Goal: Task Accomplishment & Management: Use online tool/utility

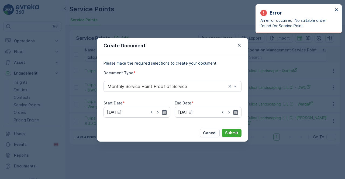
drag, startPoint x: 336, startPoint y: 8, endPoint x: 323, endPoint y: 7, distance: 13.2
click at [334, 7] on div "Error An error occurred: No suitable order found for Service Point" at bounding box center [298, 18] width 86 height 29
click at [339, 10] on div "Error An error occurred: No suitable order found for Service Point" at bounding box center [298, 18] width 86 height 29
click at [337, 10] on icon "close" at bounding box center [336, 10] width 4 height 4
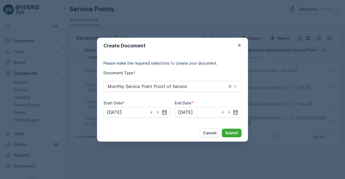
click at [236, 42] on div at bounding box center [239, 45] width 6 height 6
click at [240, 45] on icon "button" at bounding box center [238, 45] width 5 height 5
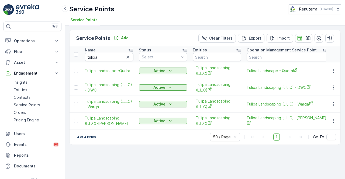
drag, startPoint x: 106, startPoint y: 51, endPoint x: 104, endPoint y: 54, distance: 3.4
click at [105, 51] on div "Name" at bounding box center [109, 49] width 48 height 5
click at [104, 55] on input "tulipa" at bounding box center [109, 57] width 48 height 9
type input "tuli"
click at [104, 58] on input "tul" at bounding box center [109, 57] width 48 height 9
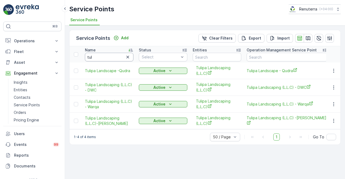
click at [104, 58] on input "tul" at bounding box center [109, 57] width 48 height 9
type input "t"
type input "gul"
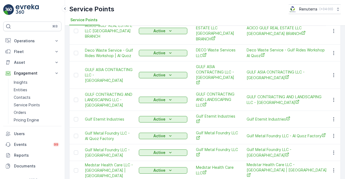
scroll to position [54, 0]
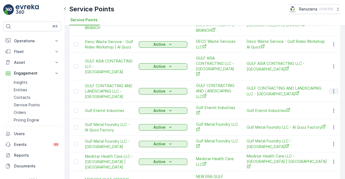
click at [333, 89] on icon "button" at bounding box center [333, 91] width 1 height 4
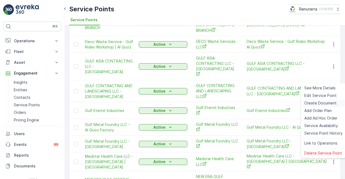
click at [317, 103] on span "Create Document" at bounding box center [320, 102] width 32 height 5
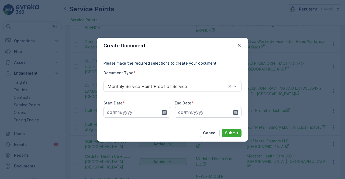
click at [165, 111] on icon "button" at bounding box center [164, 112] width 5 height 5
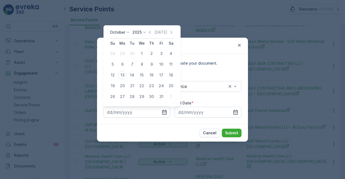
click at [151, 31] on icon "button" at bounding box center [149, 32] width 5 height 5
click at [124, 52] on div "1" at bounding box center [122, 53] width 9 height 9
type input "01.09.2025"
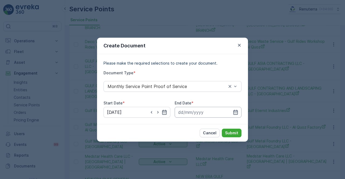
drag, startPoint x: 228, startPoint y: 109, endPoint x: 233, endPoint y: 110, distance: 5.0
click at [229, 110] on input at bounding box center [207, 112] width 67 height 11
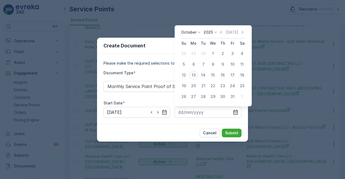
click at [234, 111] on icon "button" at bounding box center [235, 112] width 5 height 5
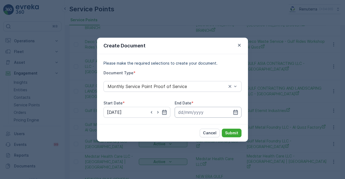
click at [232, 109] on input at bounding box center [207, 112] width 67 height 11
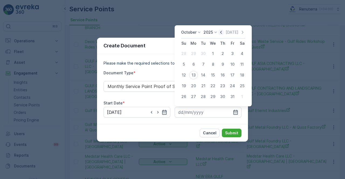
click at [221, 31] on icon "button" at bounding box center [220, 32] width 5 height 5
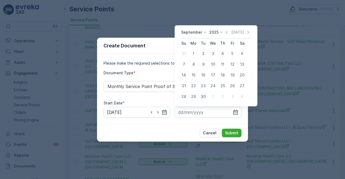
click at [204, 96] on div "30" at bounding box center [203, 96] width 9 height 9
type input "30.09.2025"
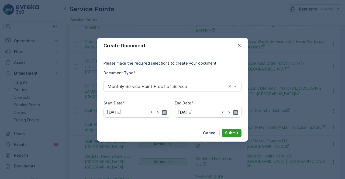
click at [235, 136] on button "Submit" at bounding box center [232, 133] width 20 height 9
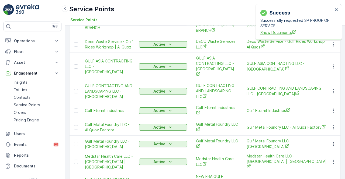
click at [270, 32] on span "Show Documents" at bounding box center [296, 33] width 73 height 6
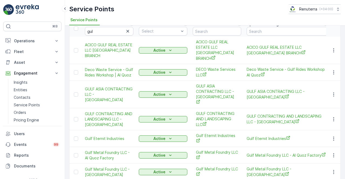
scroll to position [0, 0]
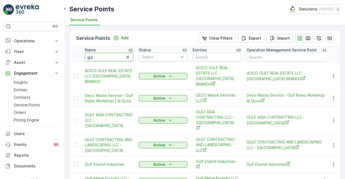
click at [103, 55] on input "gul" at bounding box center [109, 57] width 48 height 9
type input "g"
type input "ice"
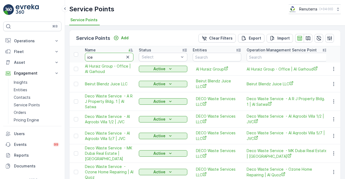
click at [104, 57] on input "ice" at bounding box center [109, 57] width 48 height 9
type input "ice"
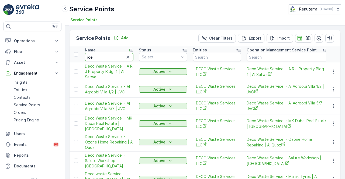
click at [104, 57] on input "ice" at bounding box center [109, 57] width 48 height 9
type input "ice na"
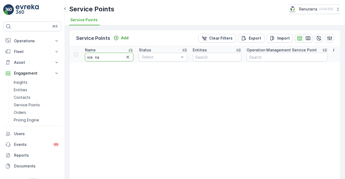
drag, startPoint x: 103, startPoint y: 57, endPoint x: 75, endPoint y: 56, distance: 28.3
paste input "Ice Natural Ice Industry L.L.C"
type input "Ice Natural Ice Industry L.L.C"
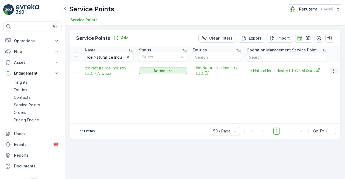
click at [335, 68] on icon "button" at bounding box center [333, 70] width 5 height 5
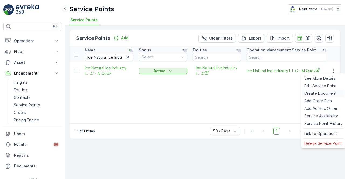
click at [322, 92] on span "Create Document" at bounding box center [320, 93] width 32 height 5
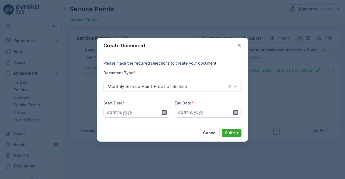
click at [164, 113] on icon "button" at bounding box center [164, 112] width 5 height 5
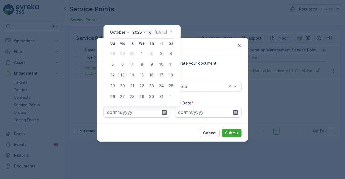
click at [151, 33] on icon "button" at bounding box center [149, 32] width 5 height 5
click at [124, 51] on div "1" at bounding box center [122, 53] width 9 height 9
type input "01.09.2025"
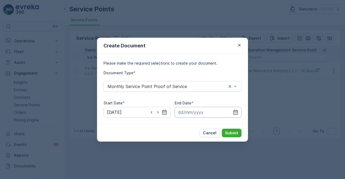
click at [233, 108] on input at bounding box center [207, 112] width 67 height 11
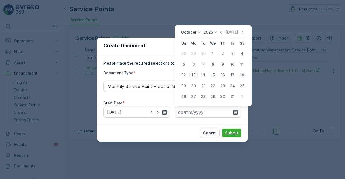
click at [221, 36] on div "October 2025 Today" at bounding box center [213, 34] width 64 height 9
click at [223, 31] on icon "button" at bounding box center [220, 32] width 5 height 5
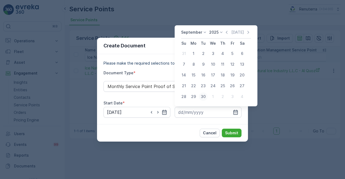
click at [201, 98] on div "30" at bounding box center [203, 96] width 9 height 9
type input "30.09.2025"
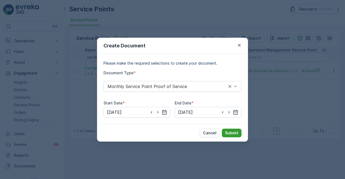
click at [231, 135] on button "Submit" at bounding box center [232, 133] width 20 height 9
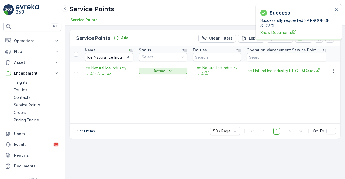
click at [283, 32] on span "Show Documents" at bounding box center [296, 33] width 73 height 6
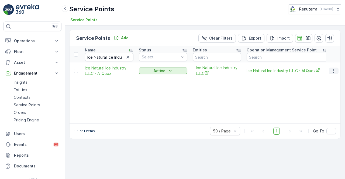
click at [335, 69] on icon "button" at bounding box center [333, 70] width 5 height 5
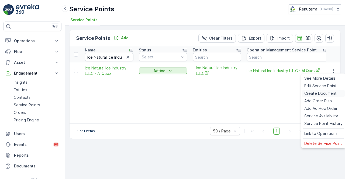
click at [311, 93] on span "Create Document" at bounding box center [320, 93] width 32 height 5
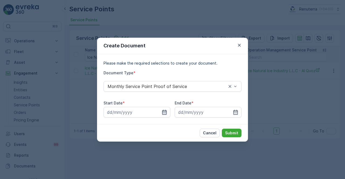
click at [162, 113] on icon "button" at bounding box center [164, 112] width 5 height 5
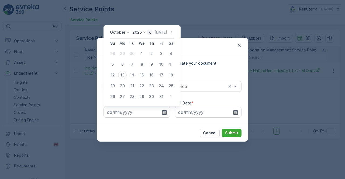
click at [150, 31] on icon "button" at bounding box center [149, 32] width 5 height 5
click at [124, 52] on div "1" at bounding box center [122, 53] width 9 height 9
type input "01.09.2025"
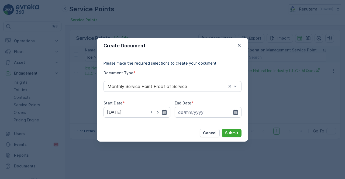
click at [236, 112] on icon "button" at bounding box center [235, 112] width 5 height 5
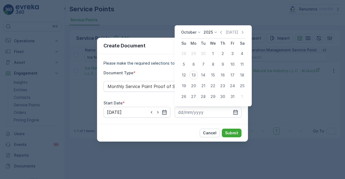
drag, startPoint x: 220, startPoint y: 31, endPoint x: 221, endPoint y: 48, distance: 17.0
click at [221, 31] on icon "button" at bounding box center [220, 32] width 5 height 5
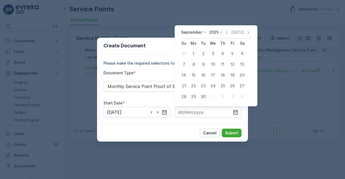
click at [203, 97] on div "30" at bounding box center [203, 96] width 9 height 9
type input "30.09.2025"
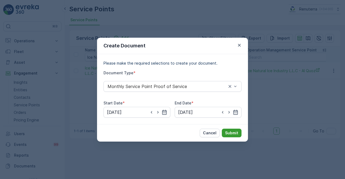
click at [231, 133] on p "Submit" at bounding box center [231, 132] width 13 height 5
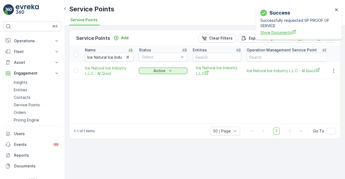
click at [286, 31] on span "Show Documents" at bounding box center [296, 33] width 73 height 6
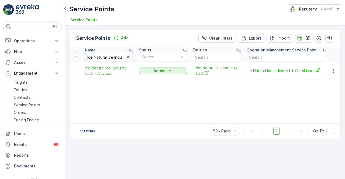
click at [126, 57] on icon "button" at bounding box center [127, 56] width 5 height 5
click at [112, 58] on input "text" at bounding box center [109, 57] width 48 height 9
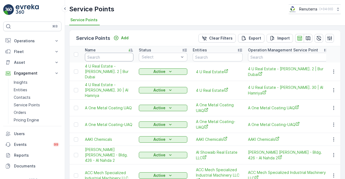
click at [112, 58] on input "text" at bounding box center [109, 57] width 48 height 9
type input "imad"
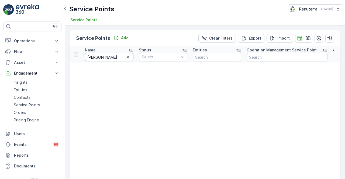
click at [107, 57] on input "imad" at bounding box center [109, 57] width 48 height 9
type input "imed"
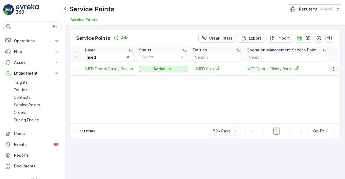
click at [333, 68] on icon "button" at bounding box center [333, 68] width 5 height 5
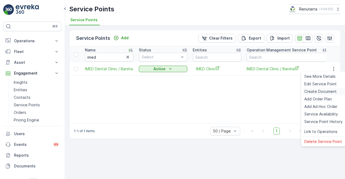
click at [327, 90] on span "Create Document" at bounding box center [320, 91] width 32 height 5
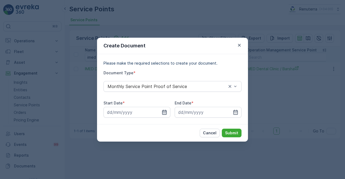
click at [165, 112] on icon "button" at bounding box center [164, 112] width 5 height 5
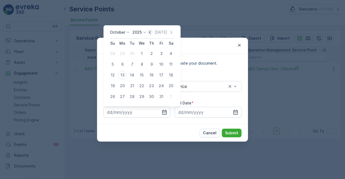
click at [150, 31] on icon "button" at bounding box center [149, 32] width 5 height 5
click at [125, 55] on div "1" at bounding box center [122, 53] width 9 height 9
type input "01.09.2025"
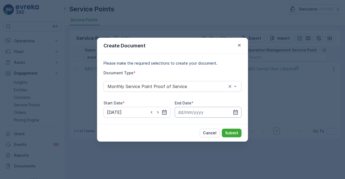
click at [232, 110] on input at bounding box center [207, 112] width 67 height 11
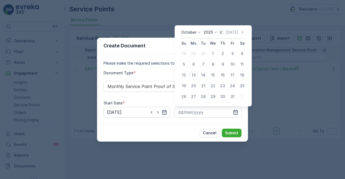
click at [223, 31] on icon "button" at bounding box center [220, 32] width 5 height 5
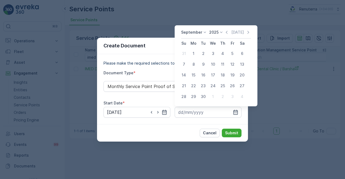
drag, startPoint x: 206, startPoint y: 93, endPoint x: 204, endPoint y: 94, distance: 2.8
click at [205, 93] on button "30" at bounding box center [203, 97] width 10 height 10
type input "30.09.2025"
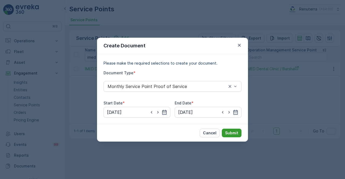
click at [236, 134] on p "Submit" at bounding box center [231, 132] width 13 height 5
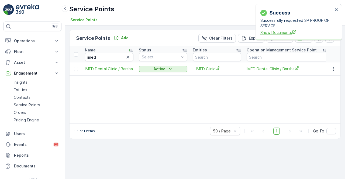
click at [276, 34] on span "Show Documents" at bounding box center [296, 33] width 73 height 6
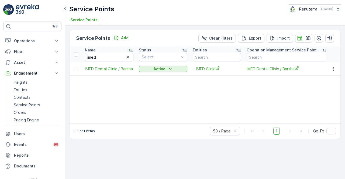
drag, startPoint x: 106, startPoint y: 62, endPoint x: 105, endPoint y: 57, distance: 4.6
click at [106, 59] on th "Name imed" at bounding box center [109, 54] width 54 height 16
drag, startPoint x: 105, startPoint y: 57, endPoint x: 102, endPoint y: 58, distance: 2.9
click at [104, 57] on input "imed" at bounding box center [109, 57] width 48 height 9
type input "i"
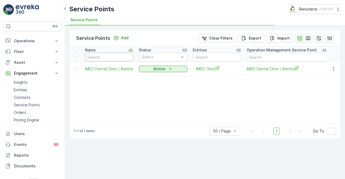
click at [101, 55] on input "text" at bounding box center [109, 57] width 48 height 9
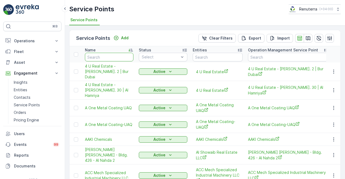
click at [102, 61] on input "text" at bounding box center [109, 57] width 48 height 9
type input "iwona"
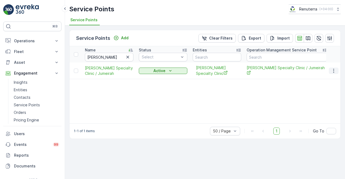
drag, startPoint x: 335, startPoint y: 68, endPoint x: 333, endPoint y: 71, distance: 3.2
click at [335, 69] on icon "button" at bounding box center [333, 70] width 5 height 5
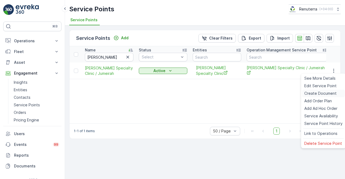
click at [310, 94] on span "Create Document" at bounding box center [320, 93] width 32 height 5
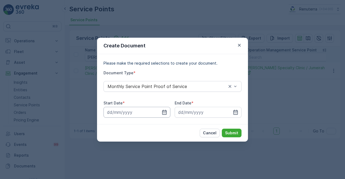
click at [165, 115] on input at bounding box center [136, 112] width 67 height 11
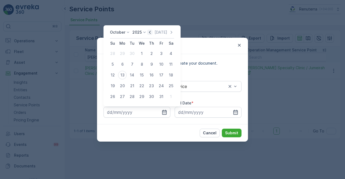
click at [150, 34] on icon "button" at bounding box center [149, 32] width 5 height 5
click at [120, 53] on div "1" at bounding box center [122, 53] width 9 height 9
type input "01.09.2025"
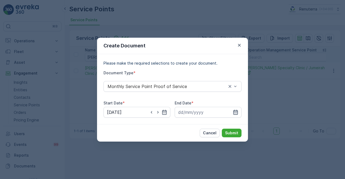
click at [237, 114] on icon "button" at bounding box center [235, 112] width 5 height 5
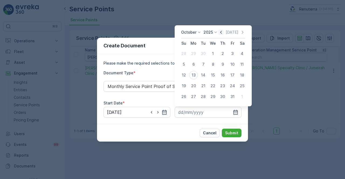
click at [222, 32] on icon "button" at bounding box center [221, 32] width 2 height 3
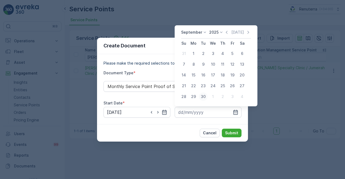
click at [203, 96] on div "30" at bounding box center [203, 96] width 9 height 9
type input "30.09.2025"
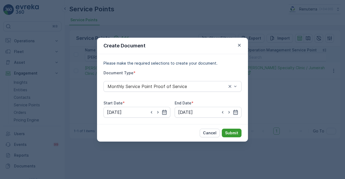
click at [232, 131] on p "Submit" at bounding box center [231, 132] width 13 height 5
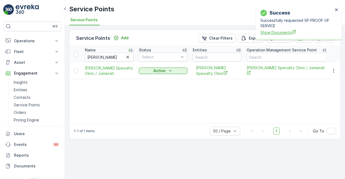
click at [268, 30] on span "Show Documents" at bounding box center [296, 33] width 73 height 6
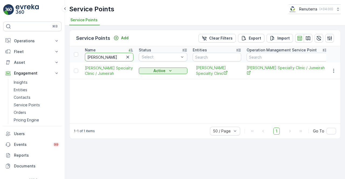
click at [103, 54] on input "iwona" at bounding box center [109, 57] width 48 height 9
type input "i"
type input "juma"
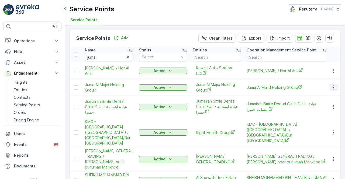
drag, startPoint x: 332, startPoint y: 85, endPoint x: 330, endPoint y: 89, distance: 4.9
click at [333, 85] on icon "button" at bounding box center [333, 87] width 5 height 5
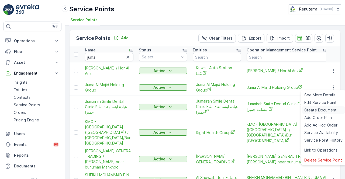
click at [314, 109] on span "Create Document" at bounding box center [320, 109] width 32 height 5
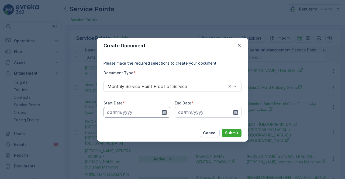
click at [168, 109] on input at bounding box center [136, 112] width 67 height 11
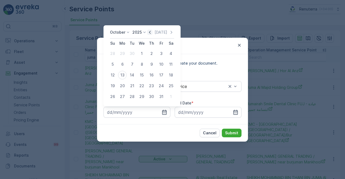
click at [152, 34] on icon "button" at bounding box center [149, 32] width 5 height 5
click at [124, 52] on div "1" at bounding box center [122, 53] width 9 height 9
type input "01.09.2025"
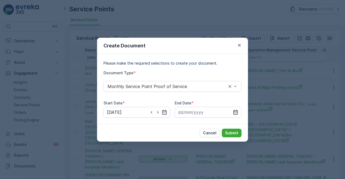
click at [234, 112] on icon "button" at bounding box center [235, 112] width 5 height 5
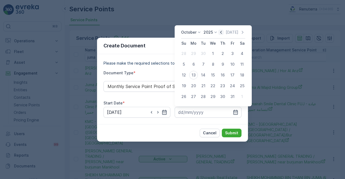
click at [222, 33] on icon "button" at bounding box center [221, 32] width 2 height 3
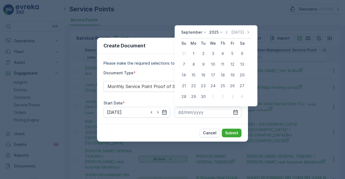
click at [201, 98] on div "30" at bounding box center [203, 96] width 9 height 9
type input "30.09.2025"
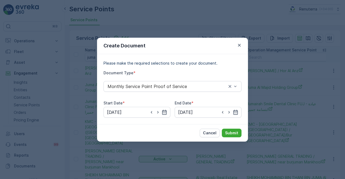
click at [222, 125] on div "Cancel Submit" at bounding box center [172, 132] width 151 height 17
click at [229, 131] on p "Submit" at bounding box center [231, 132] width 13 height 5
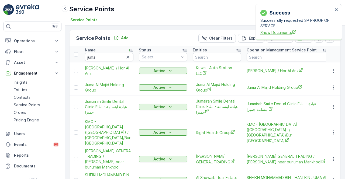
click at [281, 31] on span "Show Documents" at bounding box center [296, 33] width 73 height 6
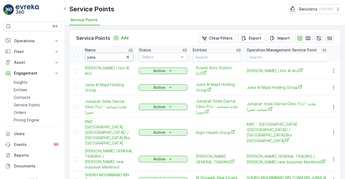
click at [105, 58] on input "juma" at bounding box center [109, 57] width 48 height 9
type input "j"
type input "arifo"
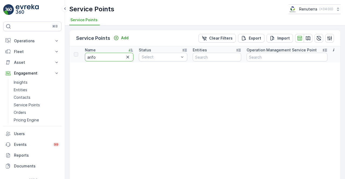
click at [105, 58] on input "arifo" at bounding box center [109, 57] width 48 height 9
type input "arifcp"
click at [105, 58] on input "arifcp" at bounding box center [109, 57] width 48 height 9
type input "arifco"
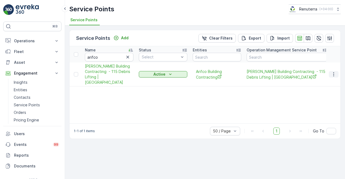
click at [334, 72] on icon "button" at bounding box center [333, 74] width 5 height 5
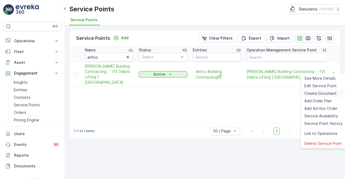
click at [319, 93] on span "Create Document" at bounding box center [320, 93] width 32 height 5
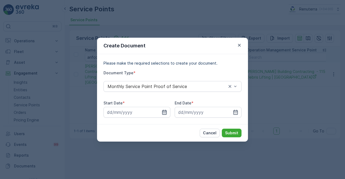
click at [164, 110] on icon "button" at bounding box center [164, 112] width 5 height 5
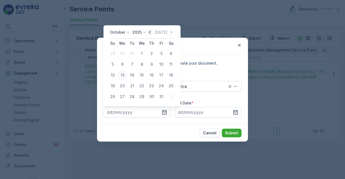
click at [152, 32] on icon "button" at bounding box center [149, 32] width 5 height 5
click at [122, 54] on div "1" at bounding box center [122, 53] width 9 height 9
type input "01.09.2025"
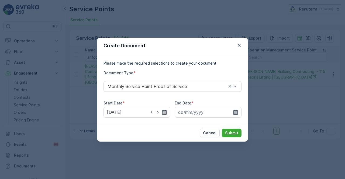
click at [234, 111] on icon "button" at bounding box center [235, 112] width 5 height 5
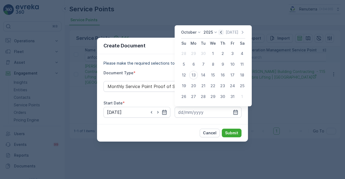
click at [220, 32] on icon "button" at bounding box center [220, 32] width 5 height 5
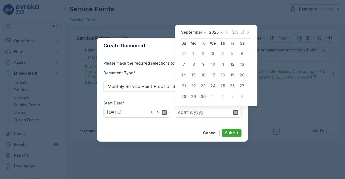
click at [204, 97] on div "30" at bounding box center [203, 96] width 9 height 9
type input "30.09.2025"
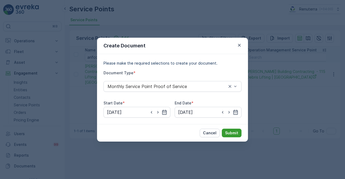
click at [236, 131] on p "Submit" at bounding box center [231, 132] width 13 height 5
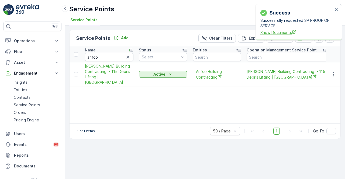
click at [280, 30] on span "Show Documents" at bounding box center [296, 33] width 73 height 6
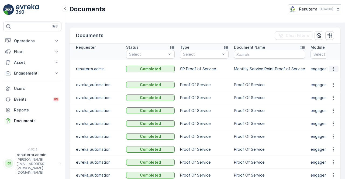
click at [333, 70] on icon "button" at bounding box center [333, 69] width 1 height 4
click at [332, 76] on span "See Details" at bounding box center [331, 76] width 21 height 5
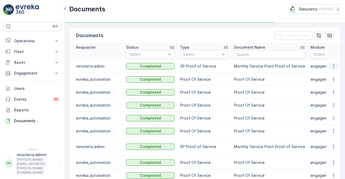
click at [330, 65] on button "button" at bounding box center [333, 66] width 10 height 6
click at [332, 67] on icon "button" at bounding box center [333, 66] width 5 height 5
click at [332, 73] on span "See Details" at bounding box center [331, 73] width 21 height 5
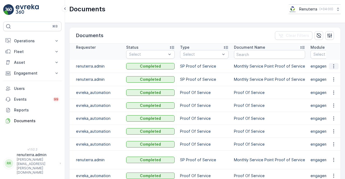
click at [332, 67] on icon "button" at bounding box center [333, 66] width 5 height 5
click at [332, 70] on div "See Details" at bounding box center [331, 74] width 25 height 8
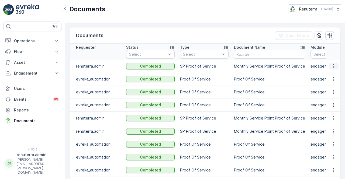
click at [331, 65] on icon "button" at bounding box center [333, 66] width 5 height 5
click at [330, 74] on span "See Details" at bounding box center [331, 73] width 21 height 5
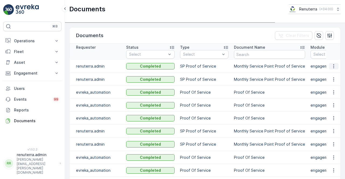
click at [334, 67] on icon "button" at bounding box center [333, 66] width 5 height 5
click at [333, 65] on icon "button" at bounding box center [333, 66] width 5 height 5
click at [333, 71] on div "See Details" at bounding box center [331, 74] width 25 height 8
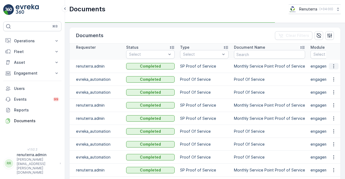
click at [331, 65] on icon "button" at bounding box center [333, 66] width 5 height 5
drag, startPoint x: 331, startPoint y: 68, endPoint x: 331, endPoint y: 72, distance: 3.5
click at [331, 72] on span "See Details" at bounding box center [331, 73] width 21 height 5
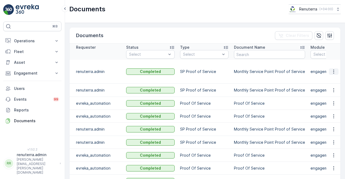
click at [334, 69] on icon "button" at bounding box center [333, 71] width 5 height 5
click at [334, 72] on span "See Details" at bounding box center [331, 73] width 21 height 5
